Goal: Information Seeking & Learning: Find specific page/section

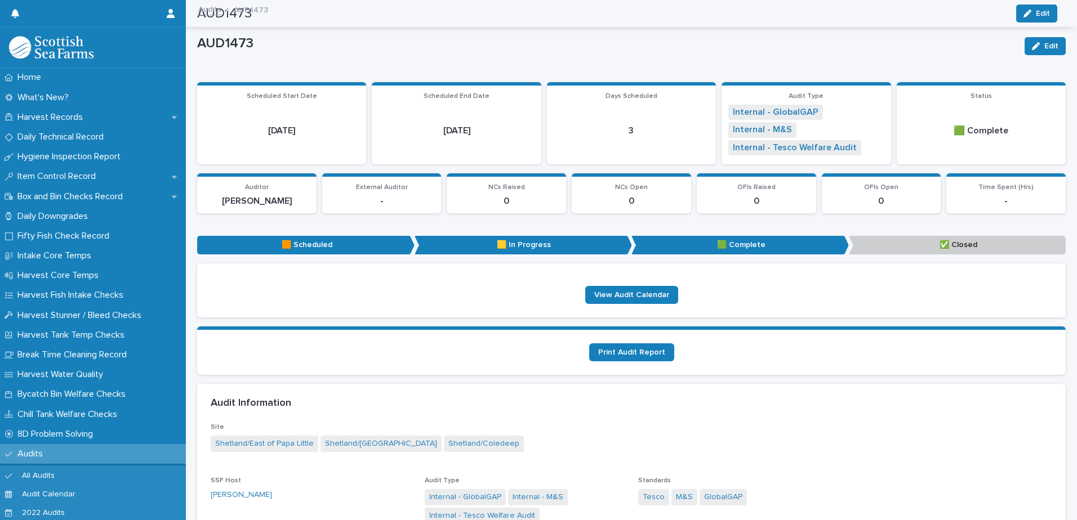
scroll to position [84, 0]
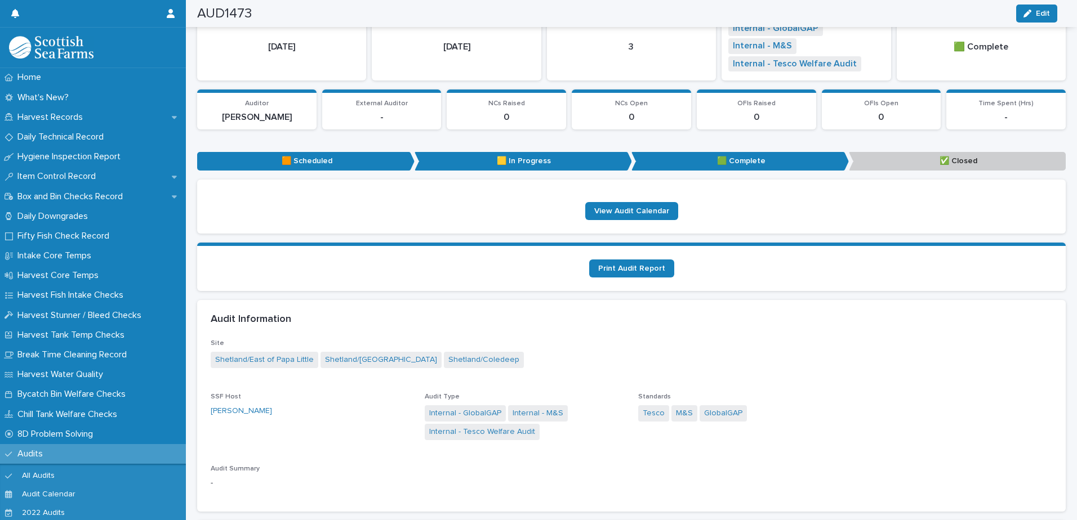
click at [33, 456] on p "Audits" at bounding box center [32, 454] width 39 height 11
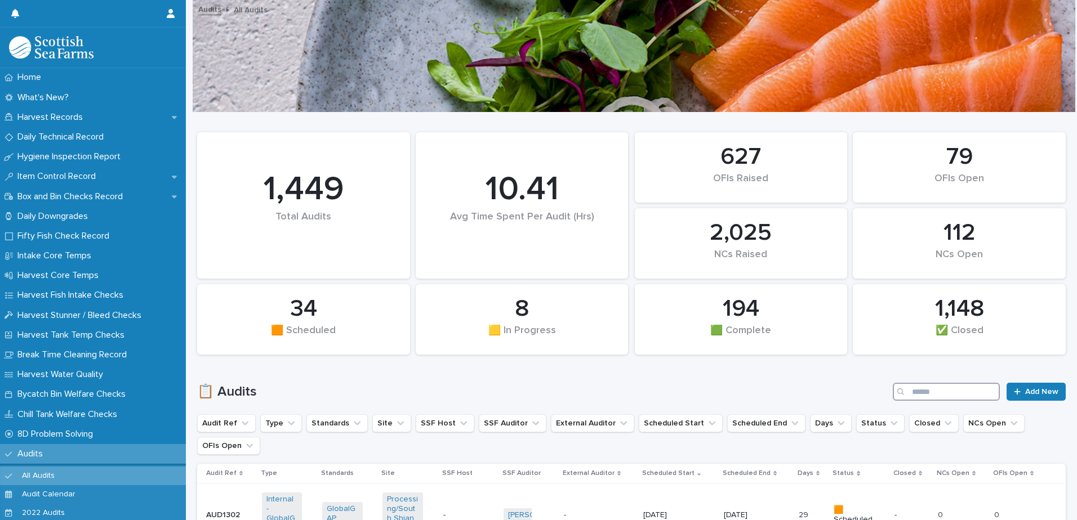
click at [918, 398] on input "Search" at bounding box center [946, 392] width 107 height 18
type input "*******"
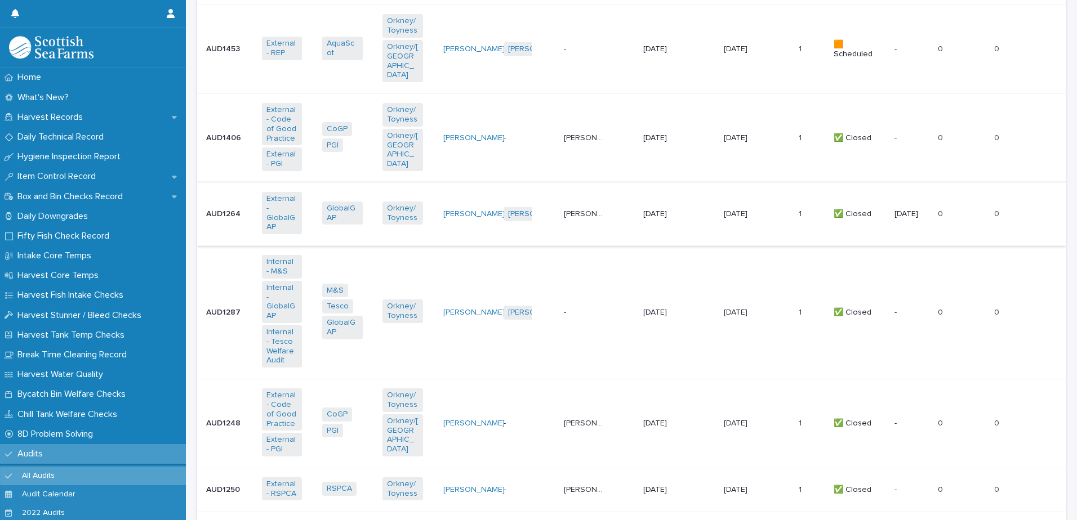
scroll to position [507, 0]
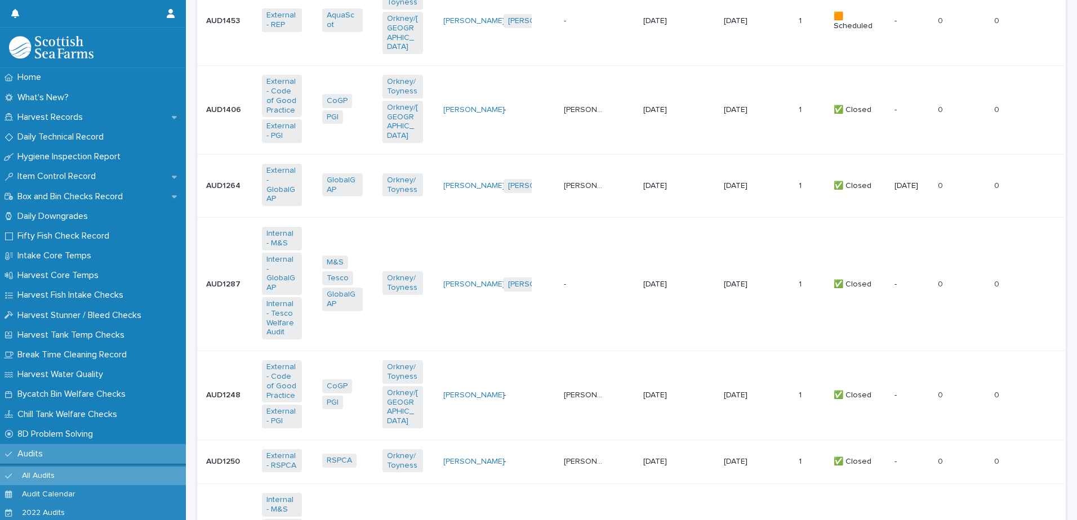
click at [621, 324] on td "- -" at bounding box center [598, 284] width 79 height 133
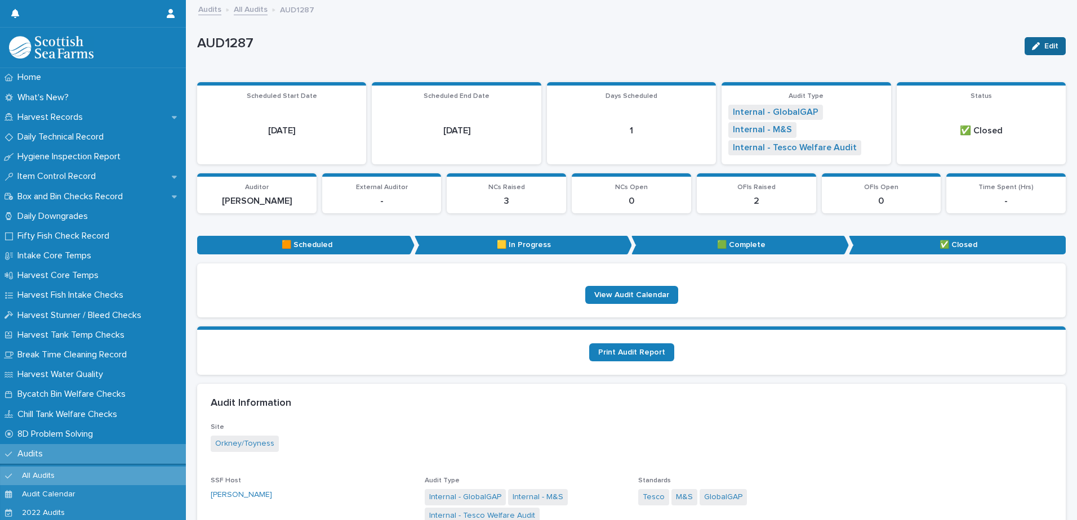
click at [1047, 50] on span "Edit" at bounding box center [1051, 46] width 14 height 8
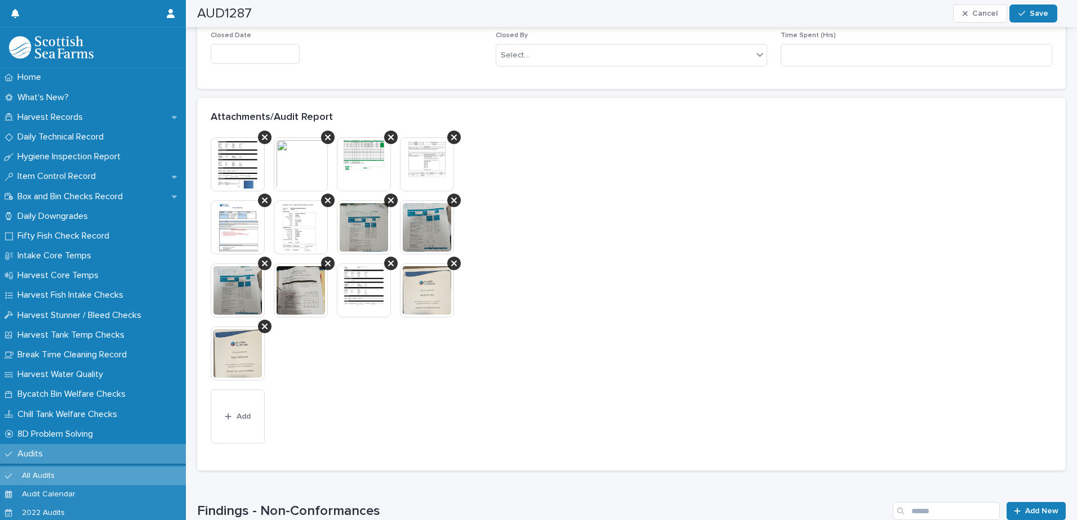
scroll to position [845, 0]
click at [328, 135] on icon at bounding box center [328, 136] width 6 height 9
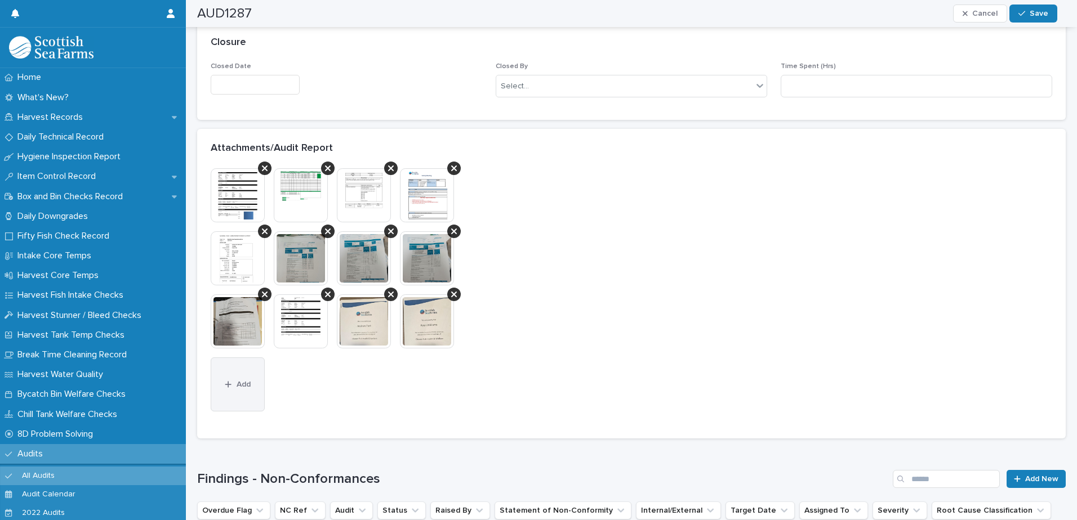
click at [245, 391] on button "Add" at bounding box center [238, 385] width 54 height 54
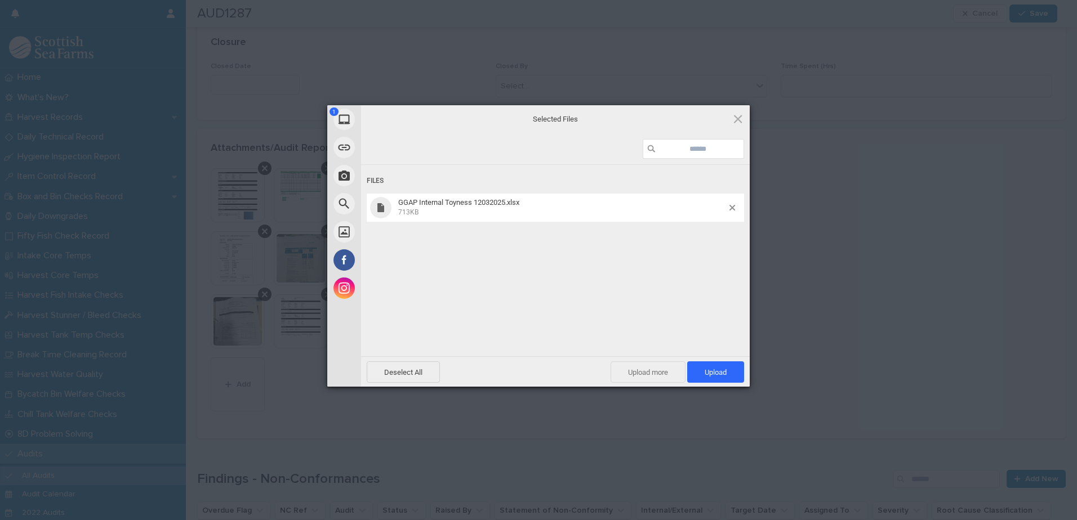
click at [640, 373] on span "Upload more" at bounding box center [647, 372] width 75 height 21
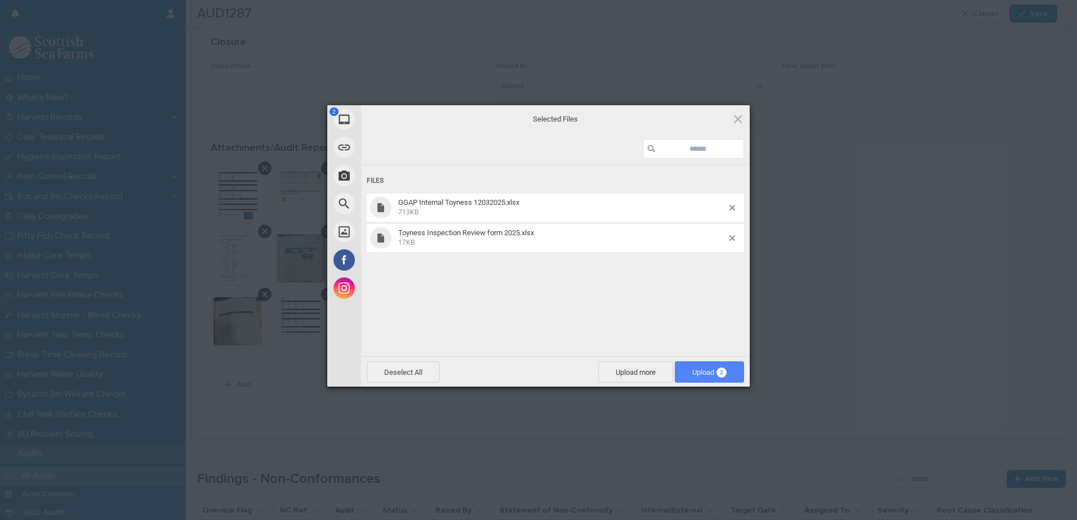
click at [707, 378] on span "Upload 2" at bounding box center [709, 372] width 69 height 21
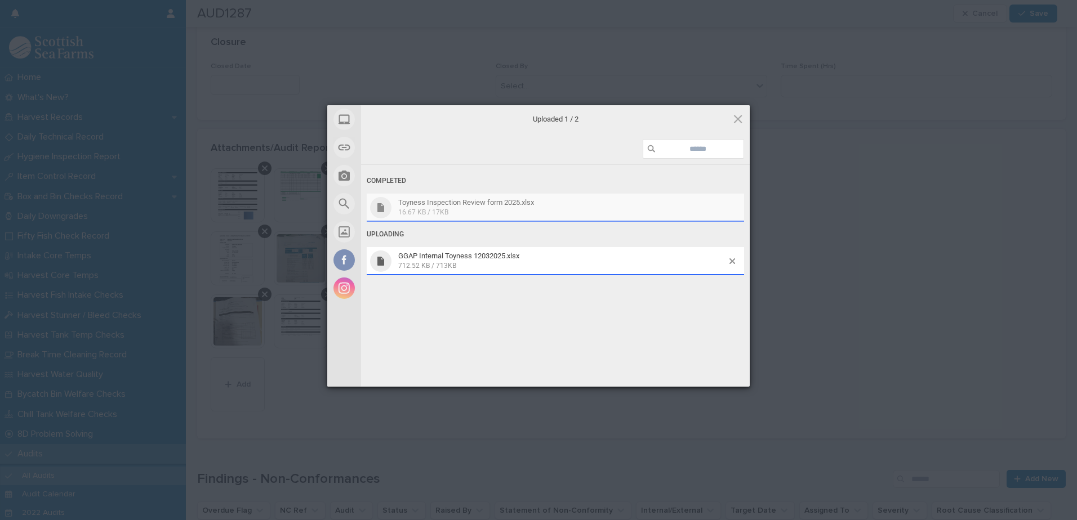
scroll to position [845, 0]
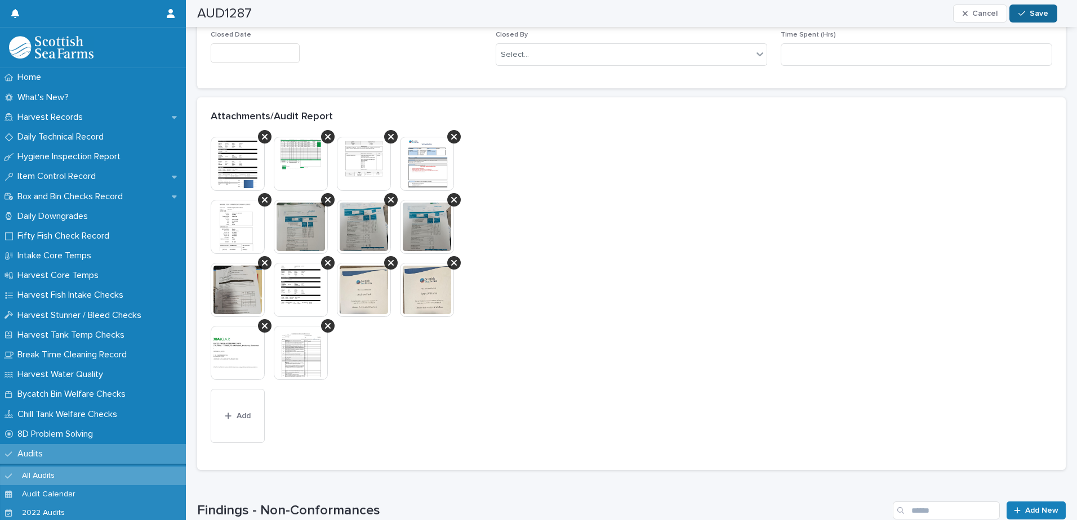
click at [1043, 10] on span "Save" at bounding box center [1038, 14] width 19 height 8
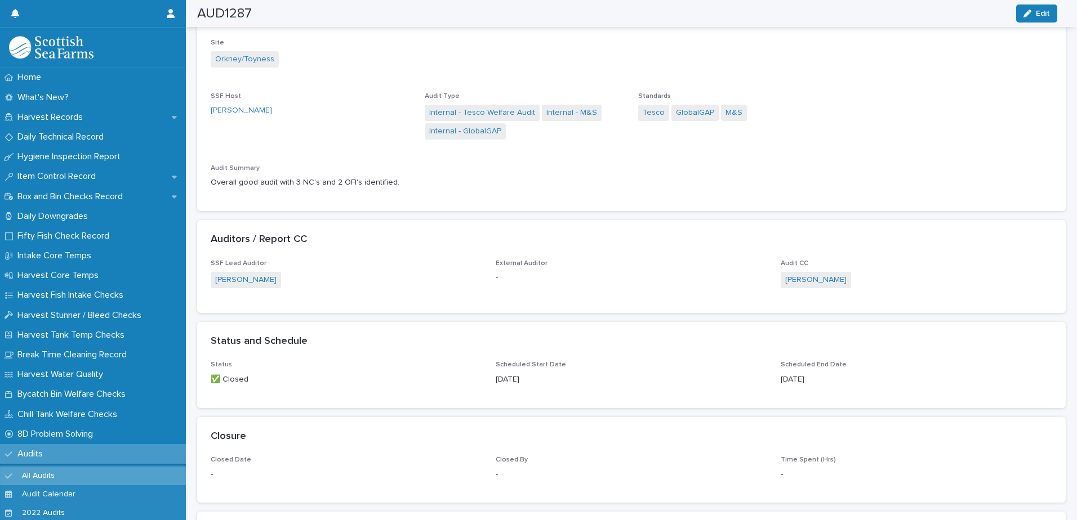
scroll to position [0, 0]
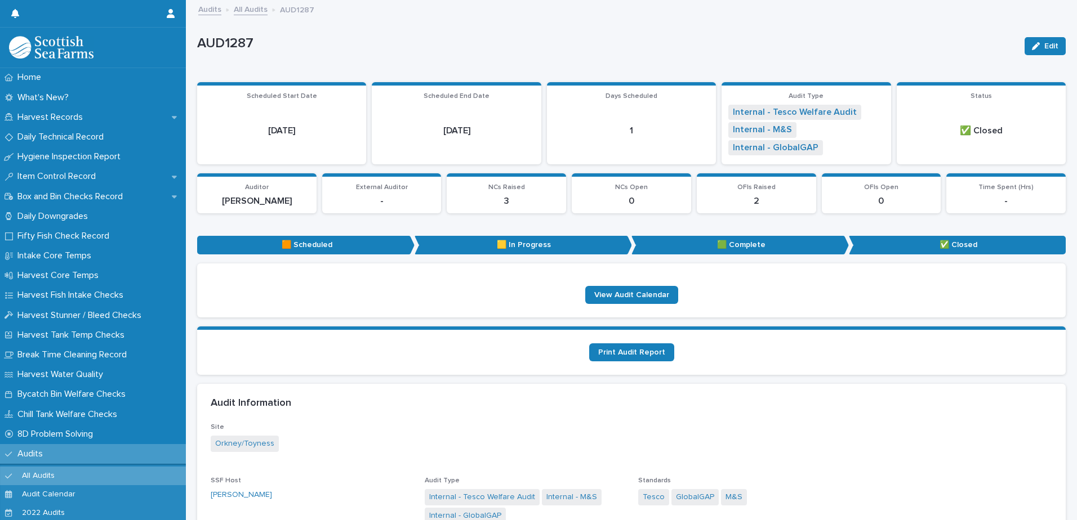
click at [240, 11] on link "All Audits" at bounding box center [251, 8] width 34 height 13
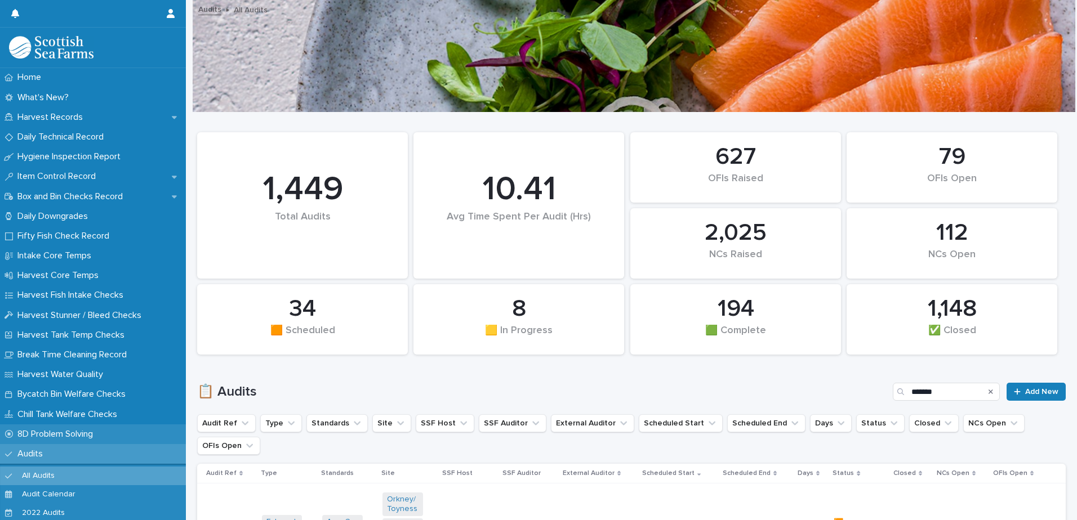
scroll to position [394, 0]
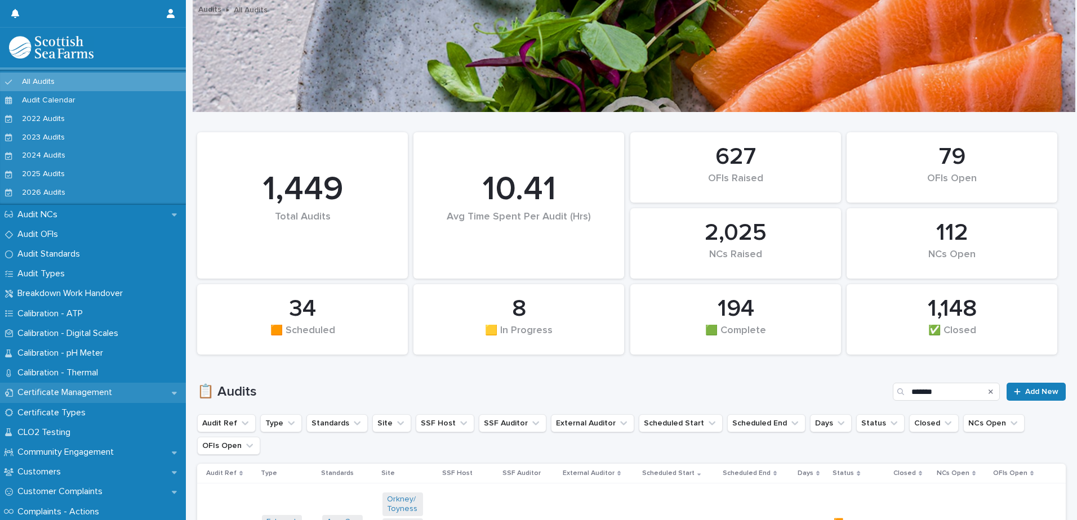
click at [69, 396] on p "Certificate Management" at bounding box center [67, 392] width 108 height 11
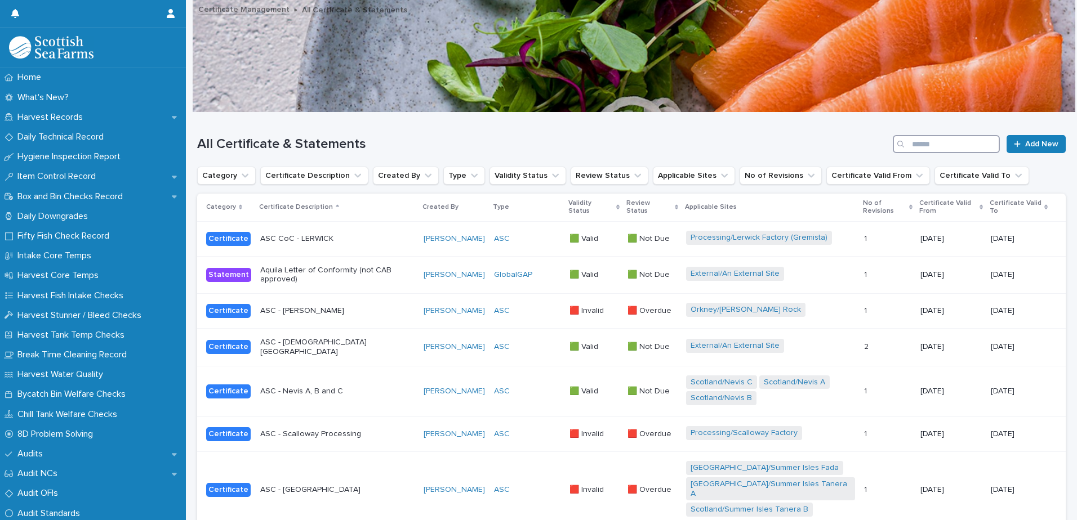
click at [912, 149] on input "Search" at bounding box center [946, 144] width 107 height 18
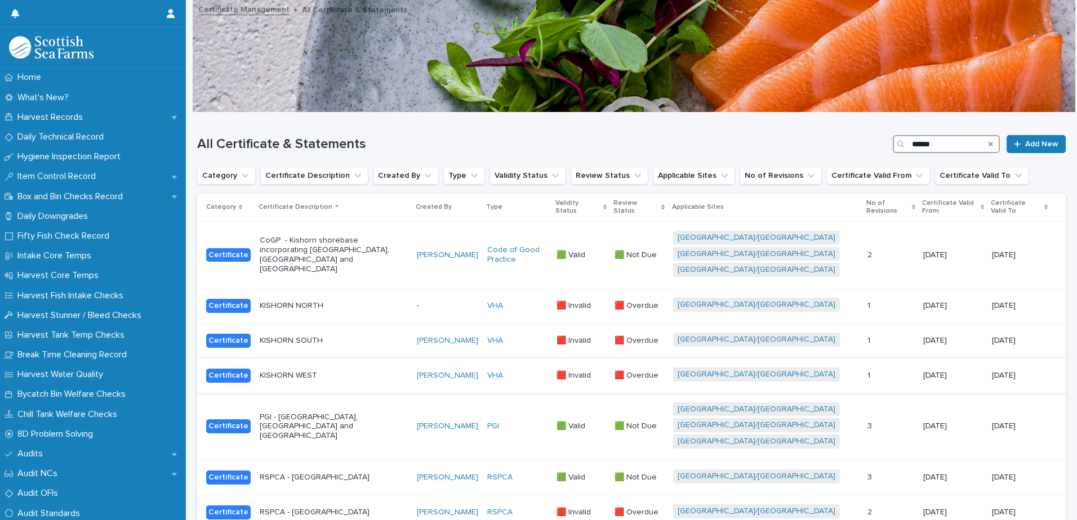
type input "******"
click at [315, 381] on p "KISHORN WEST" at bounding box center [334, 376] width 148 height 10
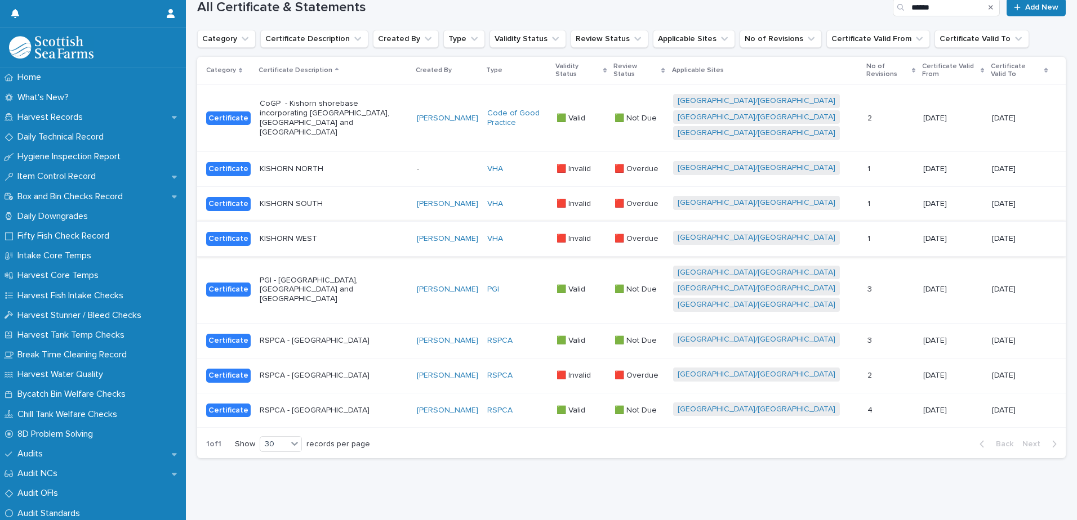
scroll to position [154, 0]
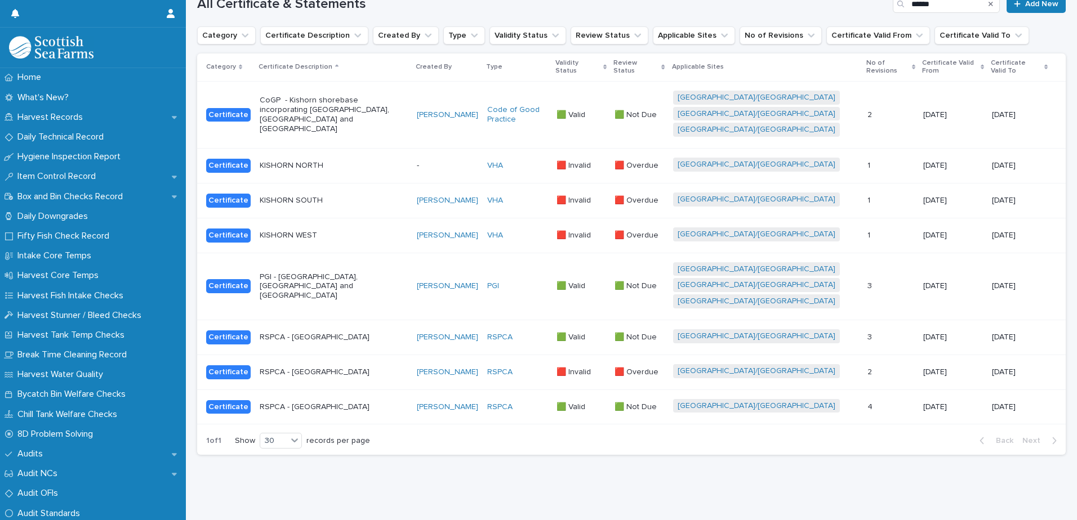
click at [396, 398] on div "RSPCA - [GEOGRAPHIC_DATA]" at bounding box center [334, 407] width 148 height 19
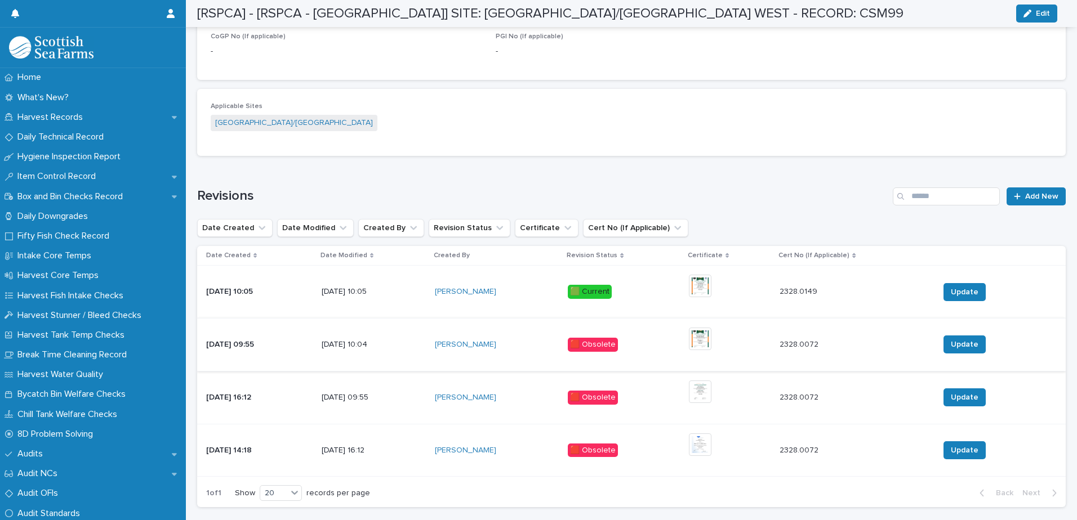
scroll to position [619, 0]
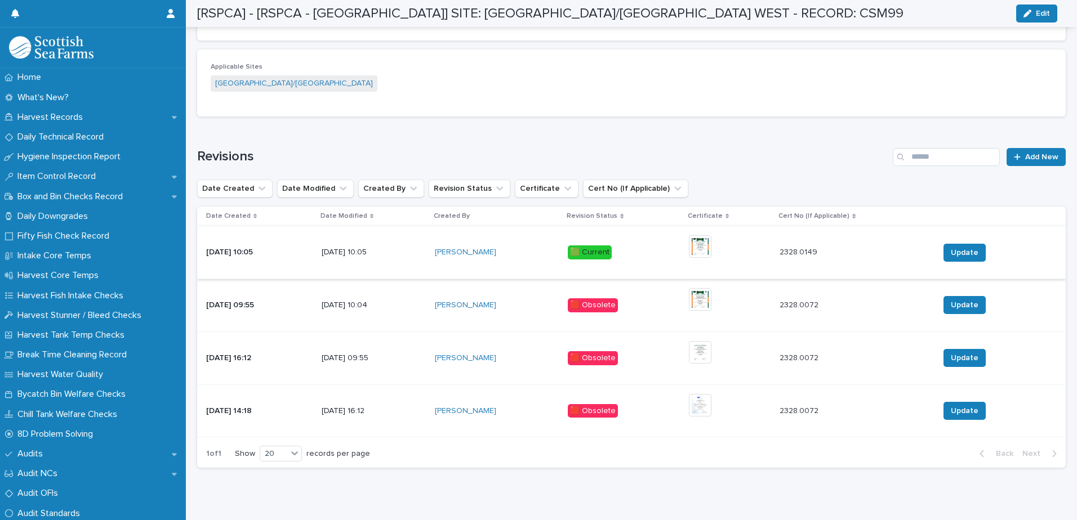
click at [711, 257] on img at bounding box center [700, 246] width 23 height 23
click at [711, 242] on img at bounding box center [700, 246] width 23 height 23
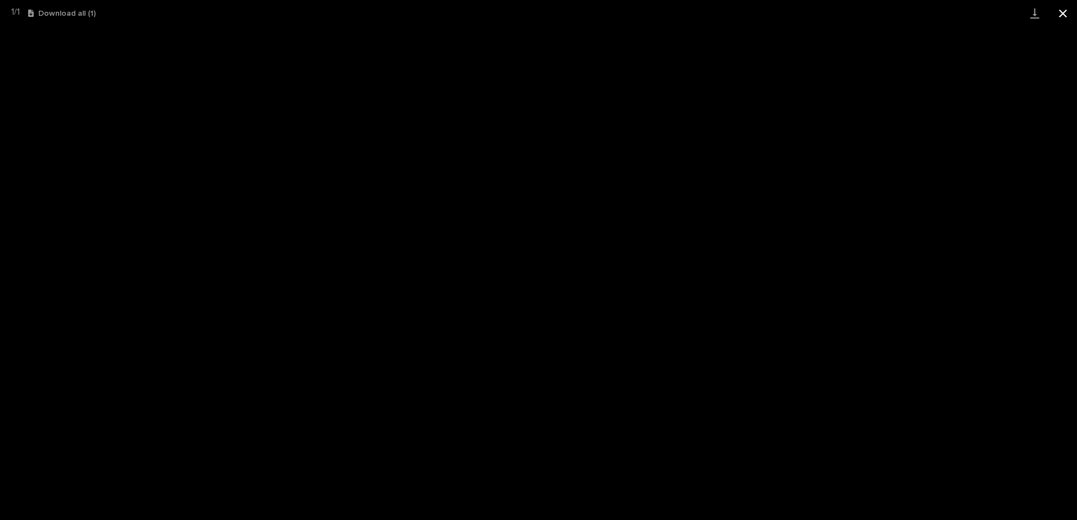
click at [1056, 11] on button "Close gallery" at bounding box center [1063, 13] width 28 height 26
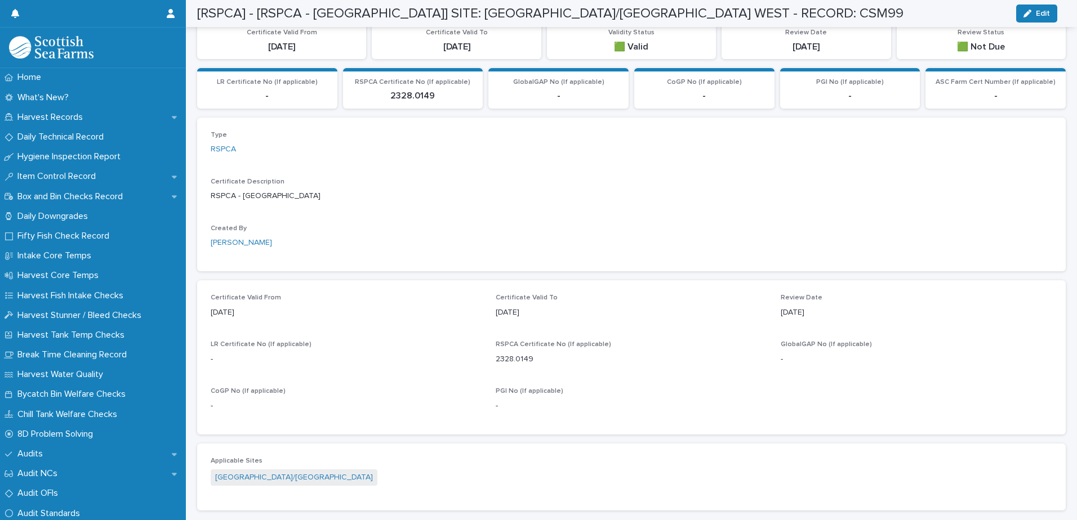
scroll to position [0, 0]
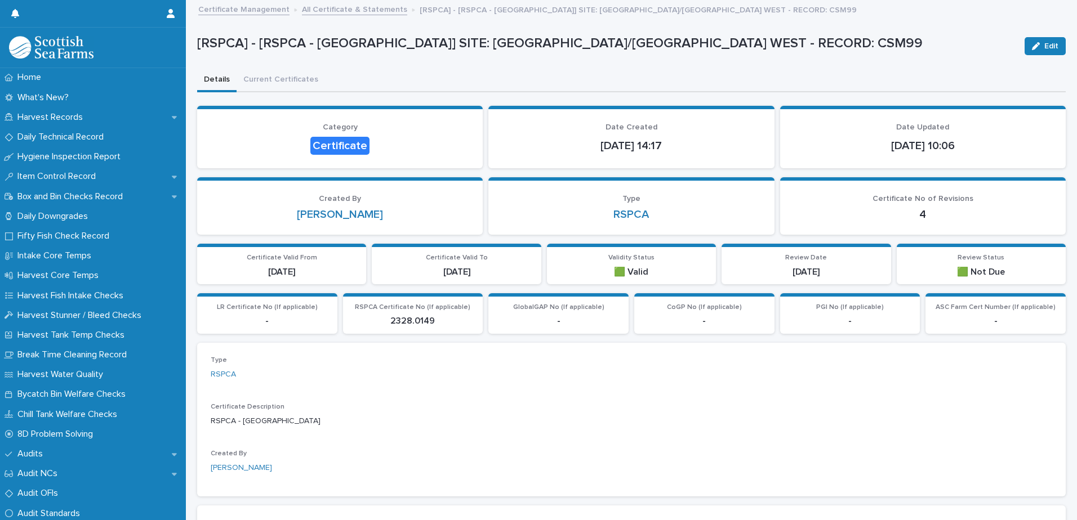
click at [360, 8] on link "All Certificate & Statements" at bounding box center [354, 8] width 105 height 13
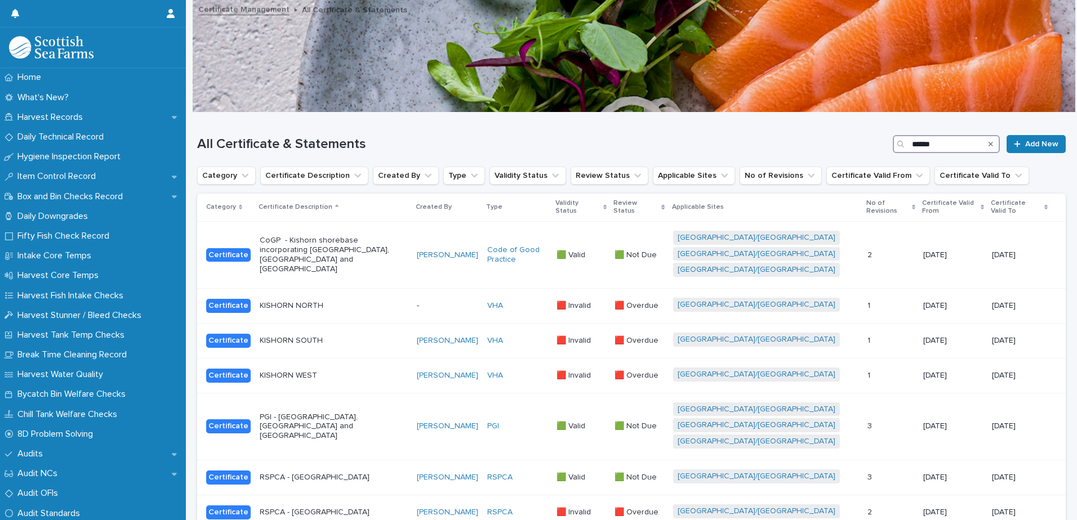
click at [937, 144] on input "******" at bounding box center [946, 144] width 107 height 18
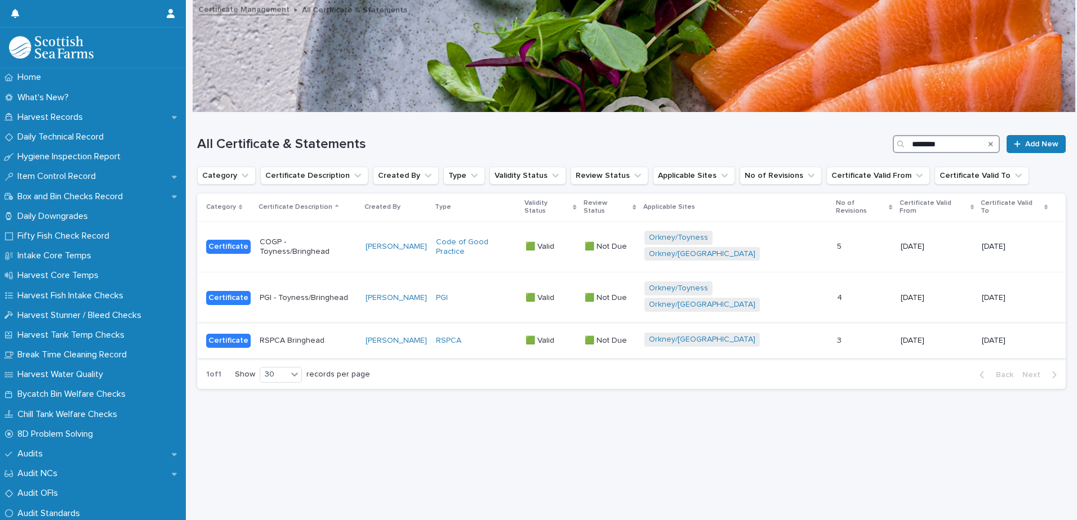
type input "********"
click at [351, 336] on p "RSPCA Bringhead" at bounding box center [308, 341] width 97 height 10
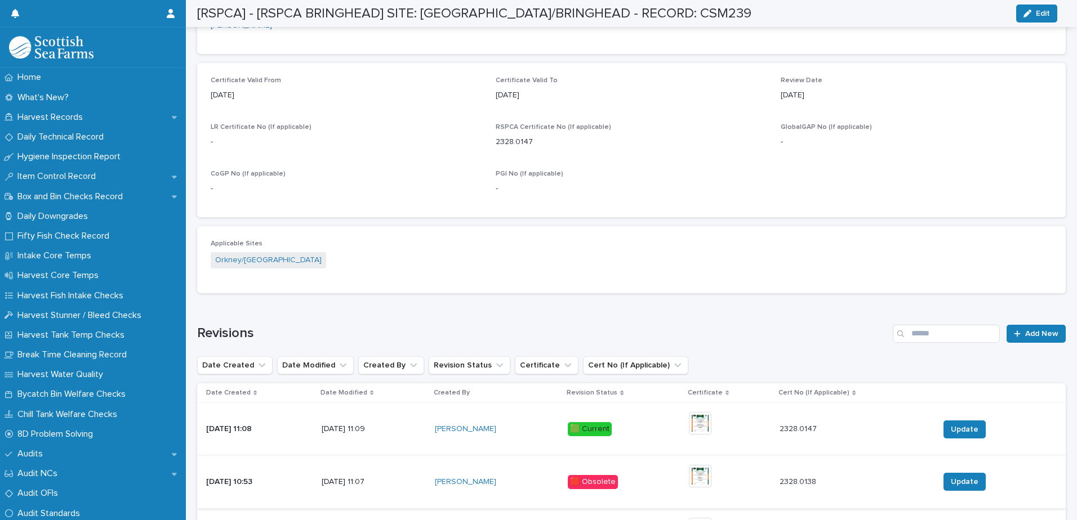
scroll to position [588, 0]
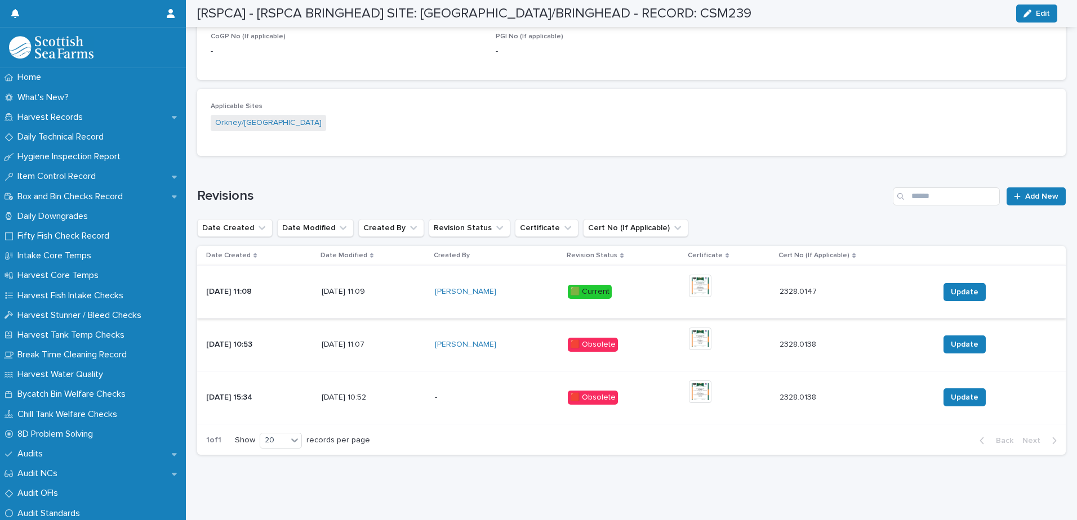
click at [697, 286] on img at bounding box center [700, 286] width 23 height 23
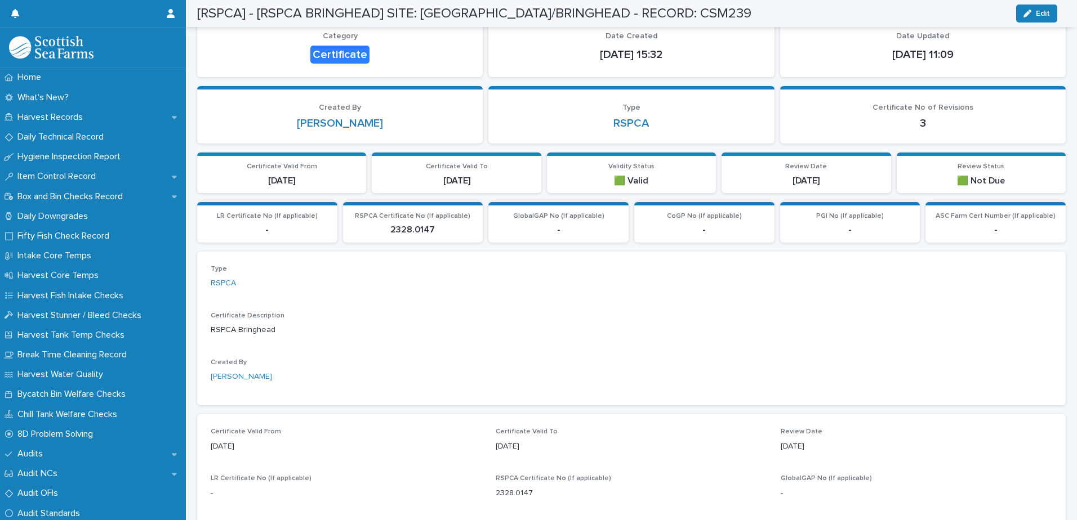
scroll to position [0, 0]
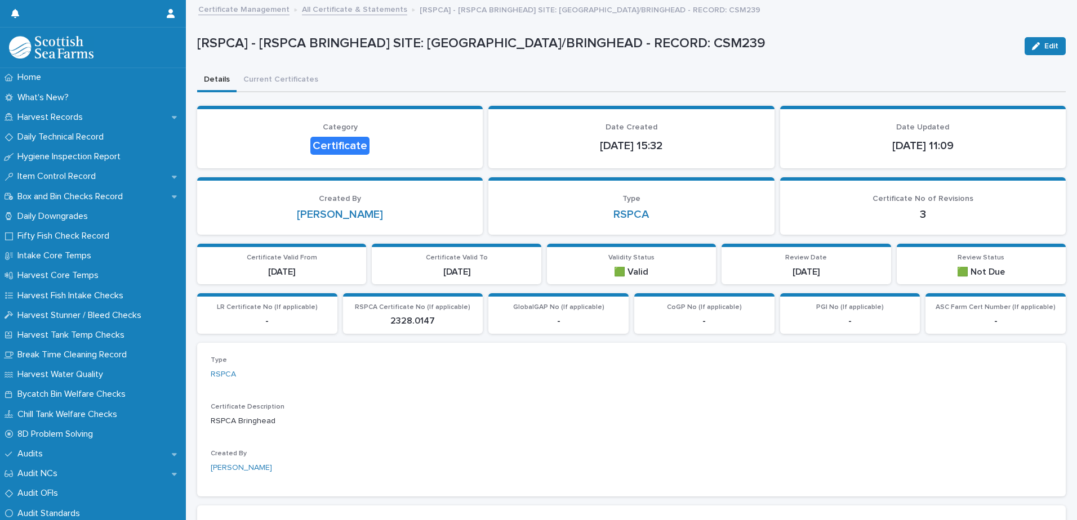
click at [376, 14] on link "All Certificate & Statements" at bounding box center [354, 8] width 105 height 13
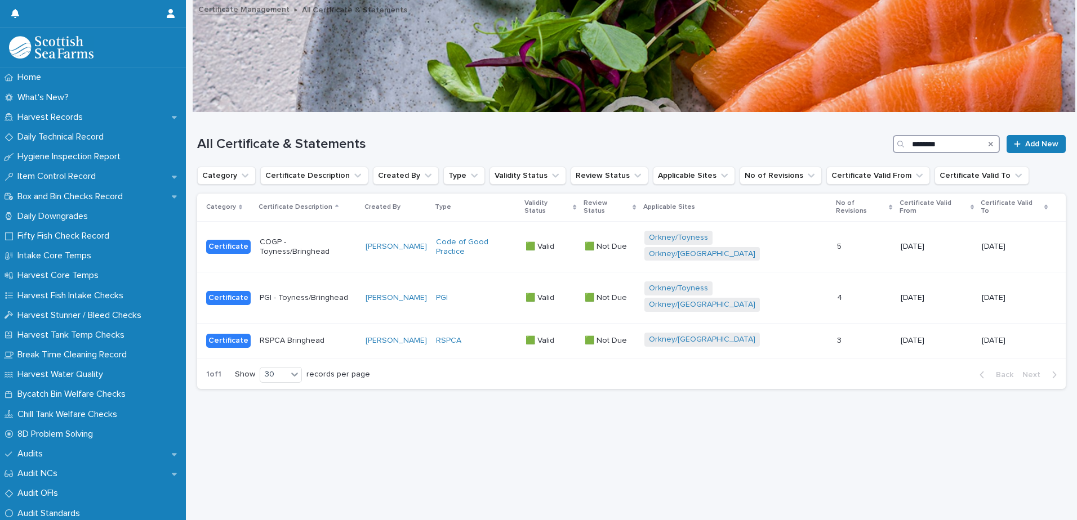
click at [917, 141] on input "********" at bounding box center [946, 144] width 107 height 18
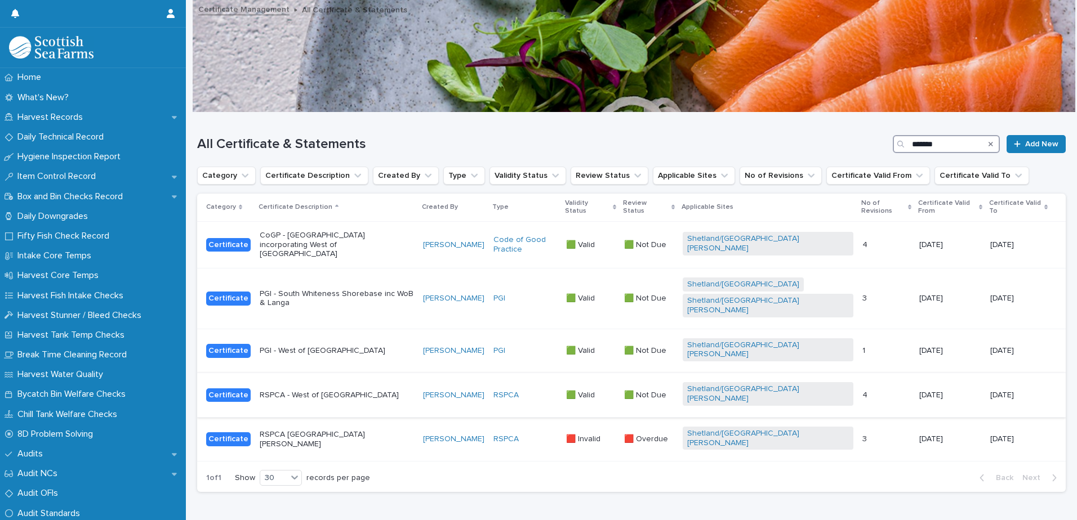
type input "*******"
click at [382, 386] on div "RSPCA - West of [GEOGRAPHIC_DATA]" at bounding box center [337, 395] width 154 height 19
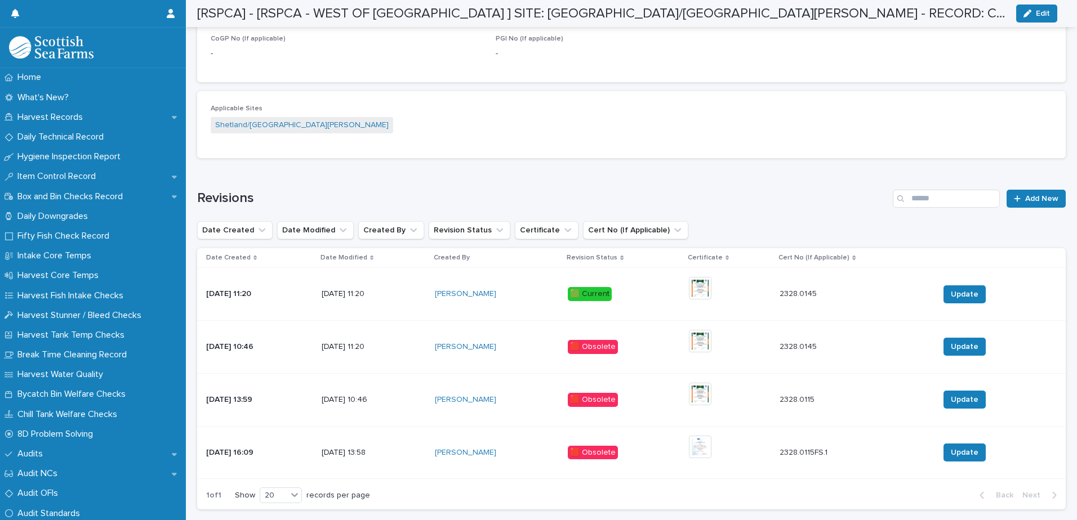
scroll to position [641, 0]
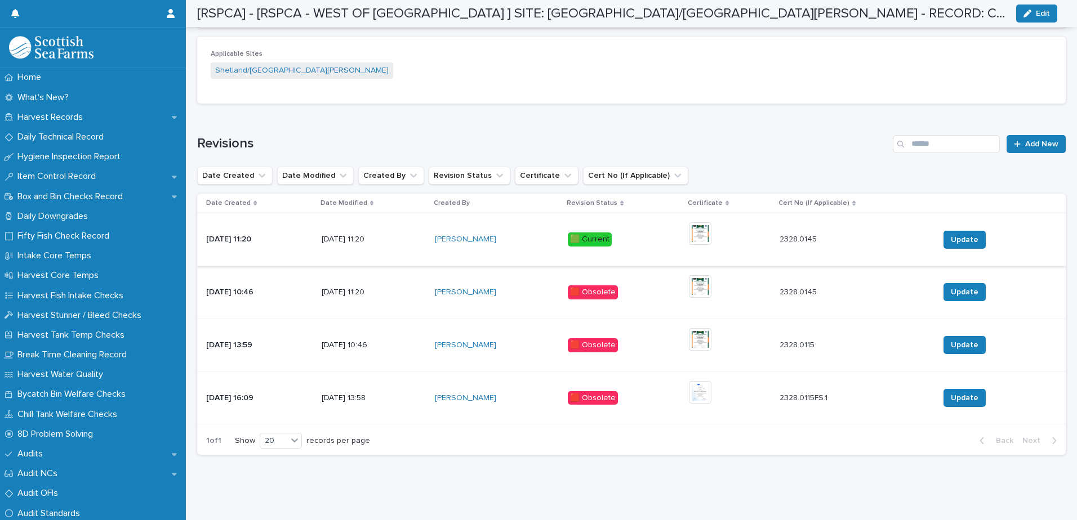
click at [711, 226] on img at bounding box center [700, 233] width 23 height 23
click at [711, 227] on img at bounding box center [700, 233] width 23 height 23
